Goal: Information Seeking & Learning: Learn about a topic

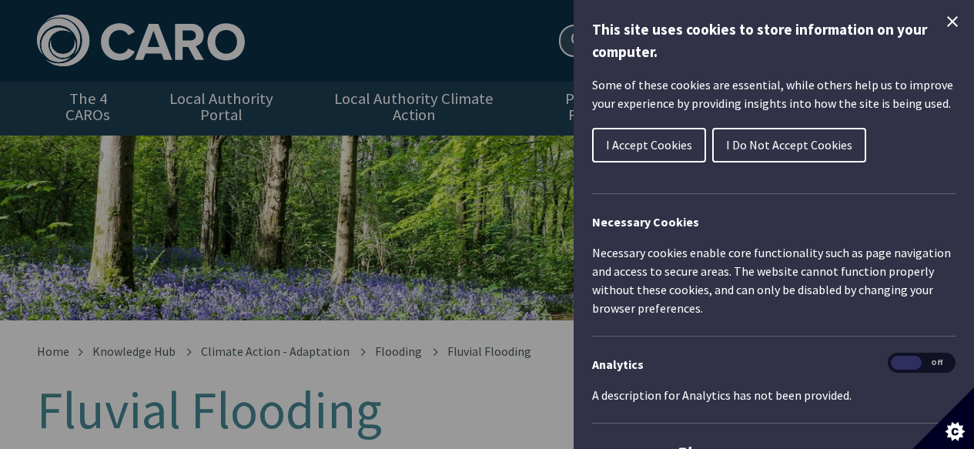
scroll to position [140, 0]
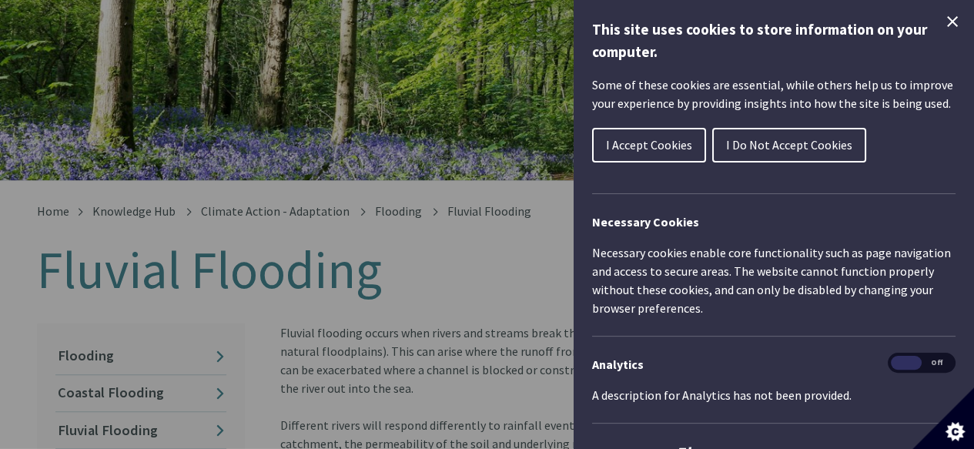
click at [947, 18] on icon "Close Cookie Control" at bounding box center [952, 21] width 11 height 11
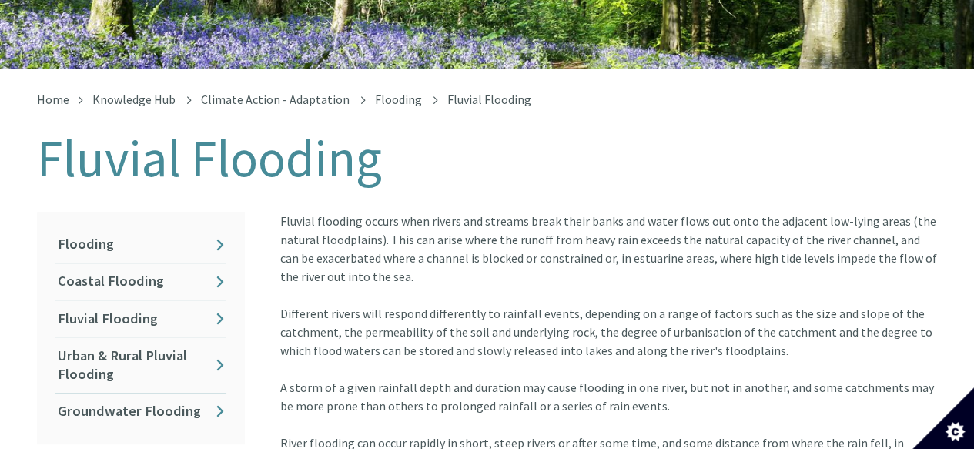
scroll to position [253, 0]
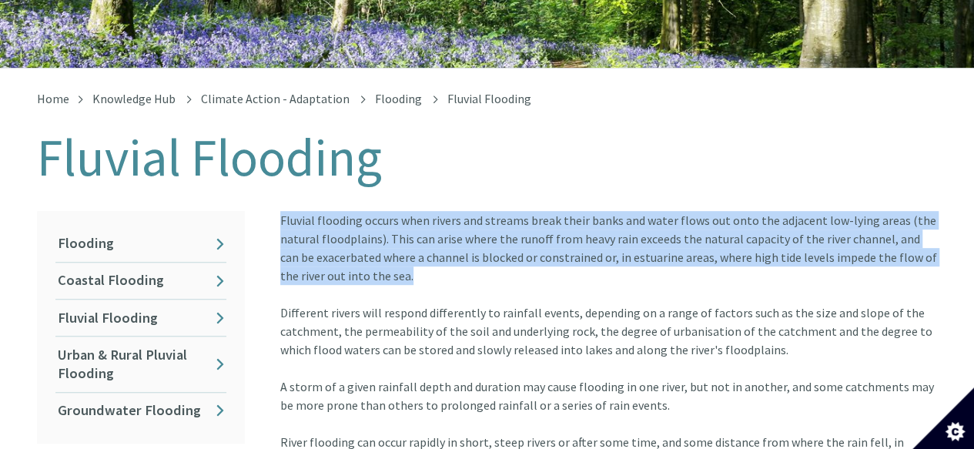
drag, startPoint x: 279, startPoint y: 202, endPoint x: 452, endPoint y: 259, distance: 182.6
click at [452, 259] on article "Fluvial flooding occurs when rivers and streams break their banks and water flo…" at bounding box center [603, 359] width 670 height 296
copy div "Fluvial flooding occurs when rivers and streams break their banks and water flo…"
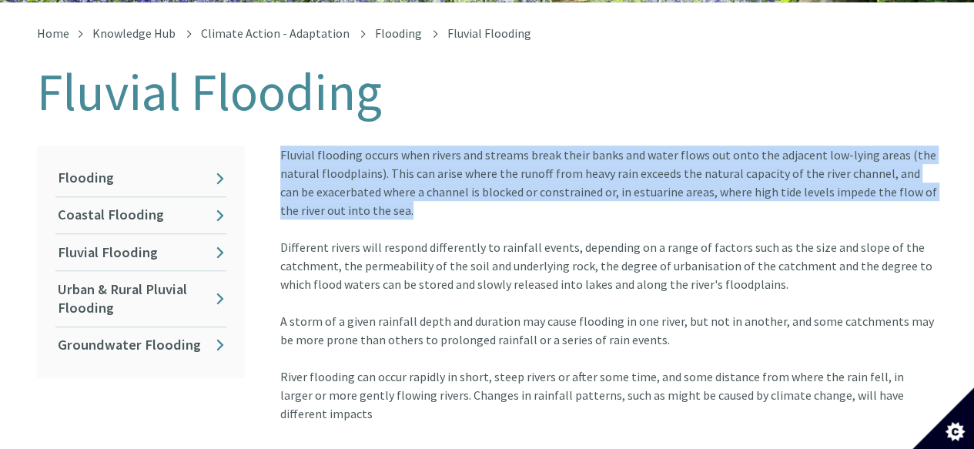
scroll to position [317, 0]
click at [195, 207] on link "Coastal Flooding" at bounding box center [140, 216] width 171 height 36
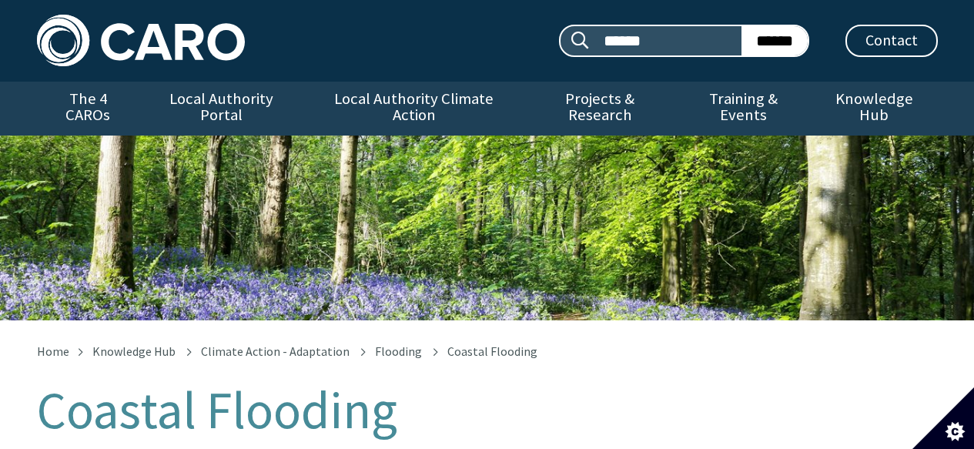
scroll to position [332, 0]
